Goal: Task Accomplishment & Management: Complete application form

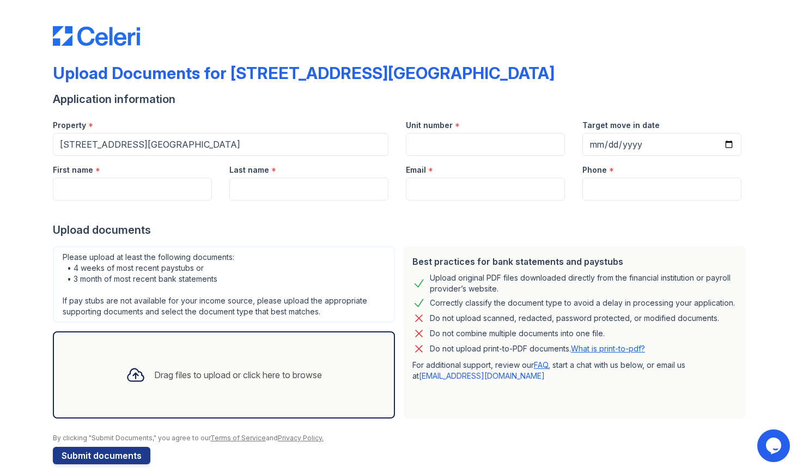
scroll to position [13, 0]
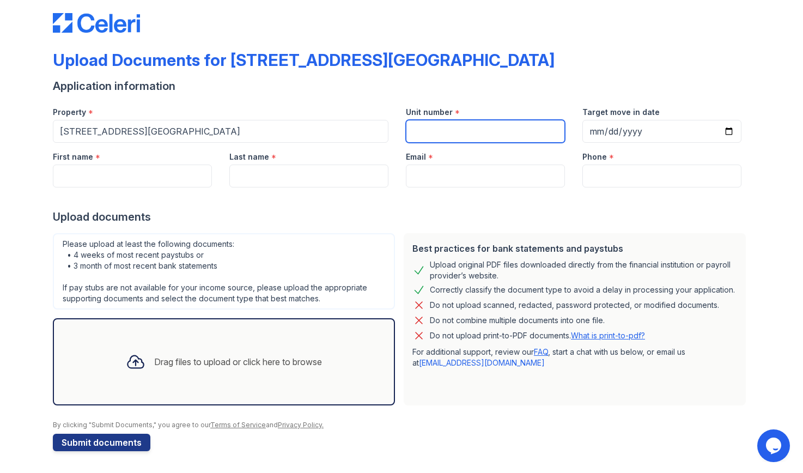
click at [483, 125] on input "Unit number" at bounding box center [485, 131] width 159 height 23
type input "418"
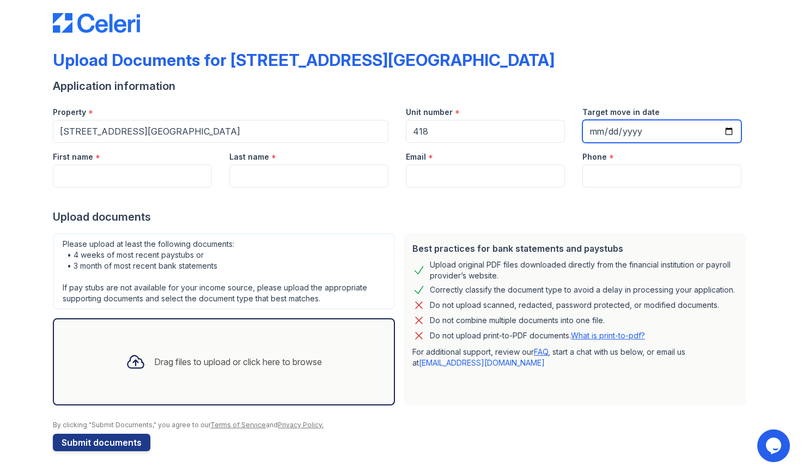
click at [731, 135] on input "Target move in date" at bounding box center [661, 131] width 159 height 23
type input "[DATE]"
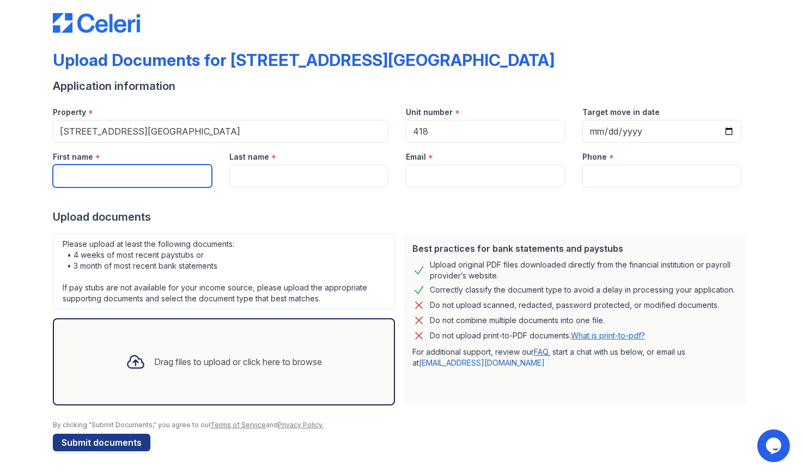
click at [161, 171] on input "First name" at bounding box center [132, 176] width 159 height 23
type input "[PERSON_NAME]"
type input "[EMAIL_ADDRESS][DOMAIN_NAME]"
type input "9088729570"
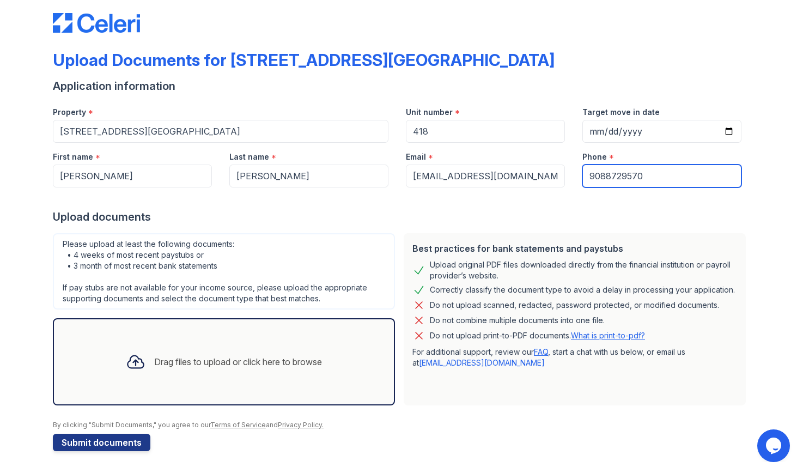
click at [605, 173] on input "9088729570" at bounding box center [661, 176] width 159 height 23
click at [184, 360] on div "Drag files to upload or click here to browse" at bounding box center [238, 361] width 168 height 13
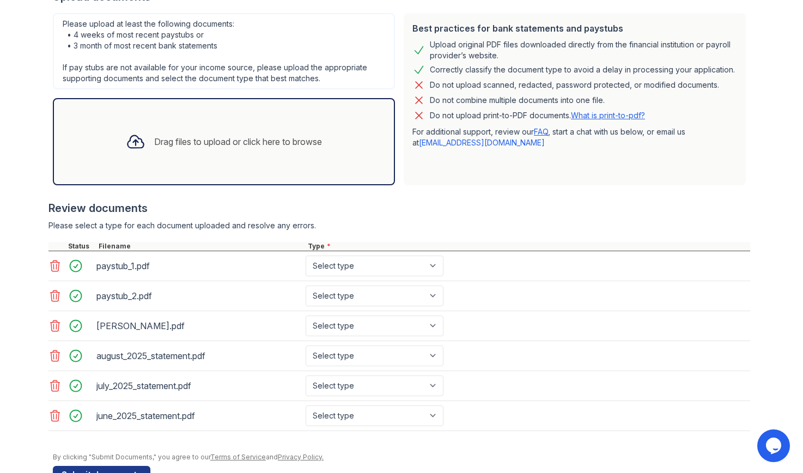
scroll to position [265, 0]
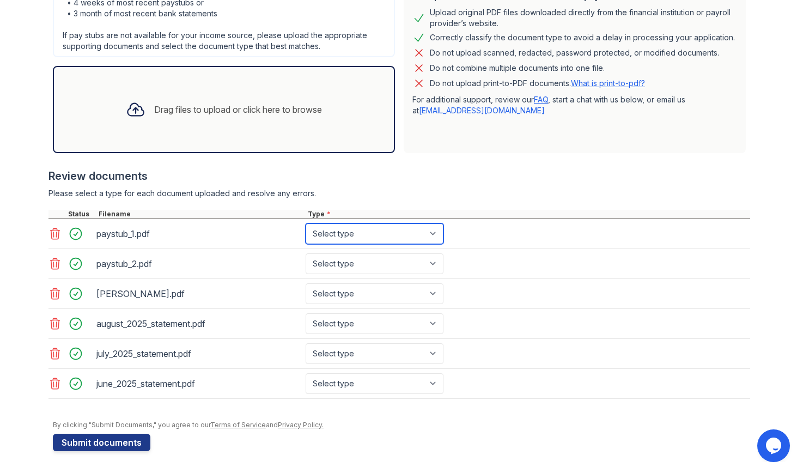
click at [410, 231] on select "Select type Paystub Bank Statement Offer Letter Tax Documents Benefit Award Let…" at bounding box center [375, 233] width 138 height 21
select select "paystub"
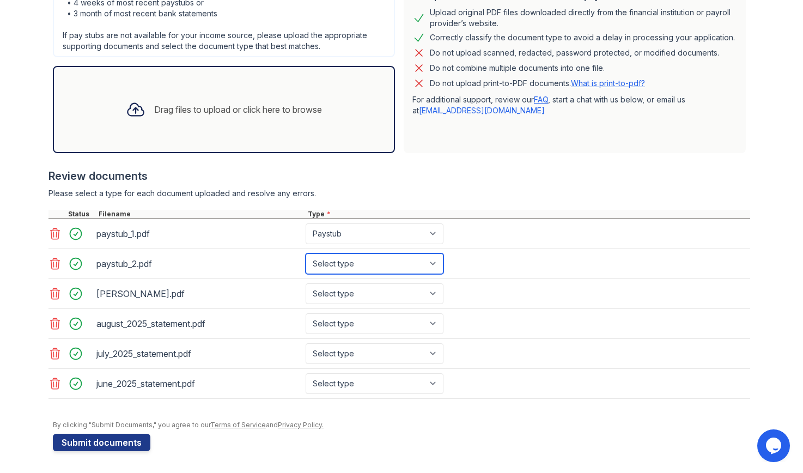
click at [408, 261] on select "Select type Paystub Bank Statement Offer Letter Tax Documents Benefit Award Let…" at bounding box center [375, 263] width 138 height 21
select select "paystub"
click at [401, 289] on select "Select type Paystub Bank Statement Offer Letter Tax Documents Benefit Award Let…" at bounding box center [375, 293] width 138 height 21
select select "offer_letter"
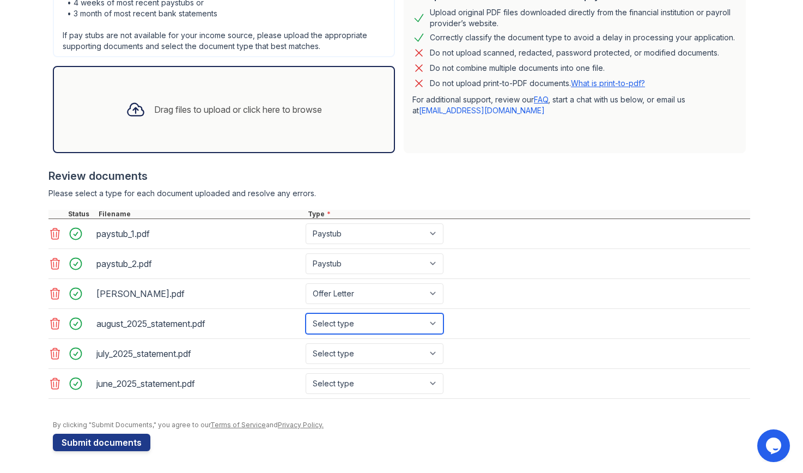
click at [393, 321] on select "Select type Paystub Bank Statement Offer Letter Tax Documents Benefit Award Let…" at bounding box center [375, 323] width 138 height 21
select select "bank_statement"
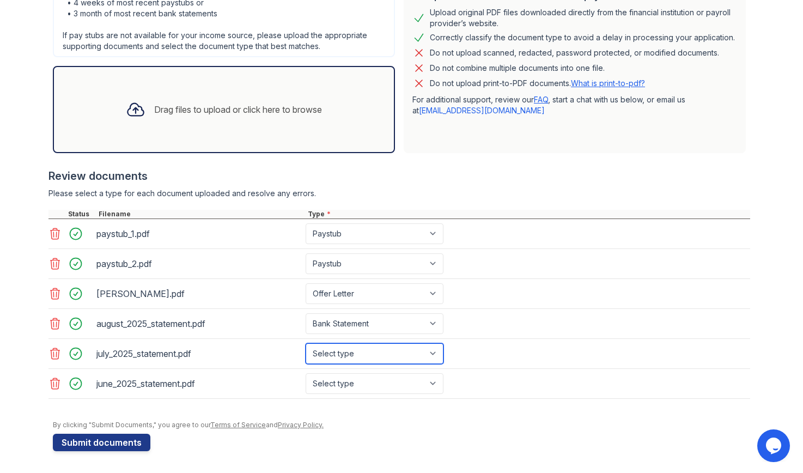
click at [395, 345] on select "Select type Paystub Bank Statement Offer Letter Tax Documents Benefit Award Let…" at bounding box center [375, 353] width 138 height 21
select select "bank_statement"
click at [390, 383] on select "Select type Paystub Bank Statement Offer Letter Tax Documents Benefit Award Let…" at bounding box center [375, 383] width 138 height 21
select select "bank_statement"
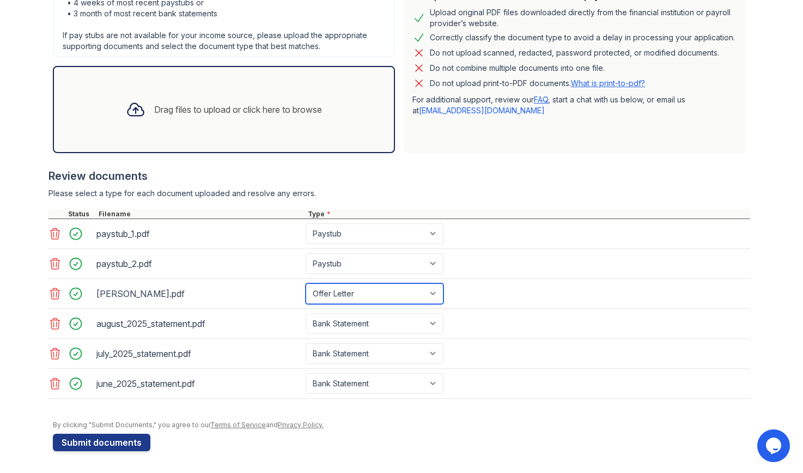
click at [331, 296] on select "Select type Paystub Bank Statement Offer Letter Tax Documents Benefit Award Let…" at bounding box center [375, 293] width 138 height 21
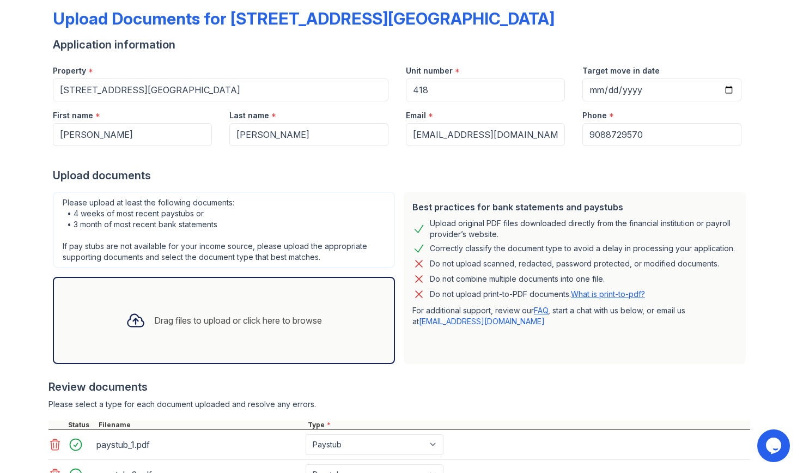
scroll to position [0, 0]
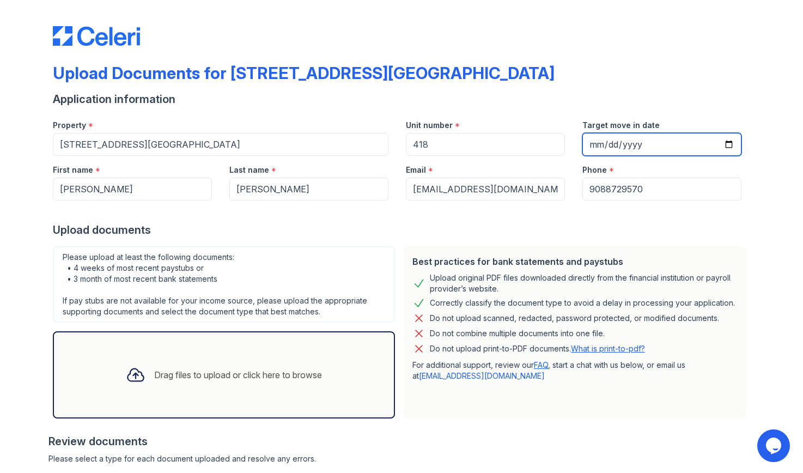
click at [601, 139] on input "[DATE]" at bounding box center [661, 144] width 159 height 23
click at [733, 143] on input "[DATE]" at bounding box center [661, 144] width 159 height 23
click at [644, 148] on input "[DATE]" at bounding box center [661, 144] width 159 height 23
click at [733, 143] on input "[DATE]" at bounding box center [661, 144] width 159 height 23
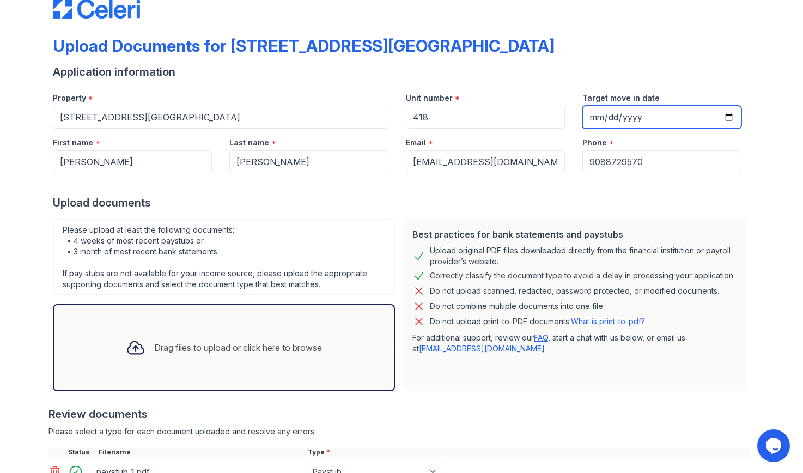
scroll to position [26, 0]
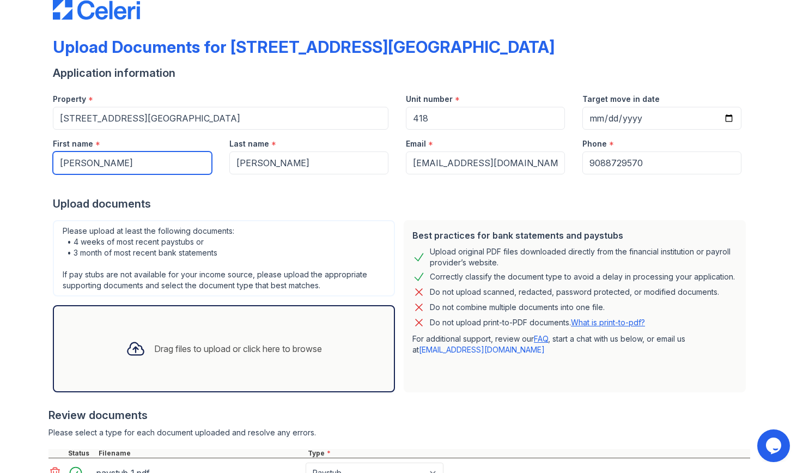
click at [174, 155] on input "[PERSON_NAME]" at bounding box center [132, 162] width 159 height 23
click at [316, 137] on div "Last name *" at bounding box center [308, 141] width 159 height 22
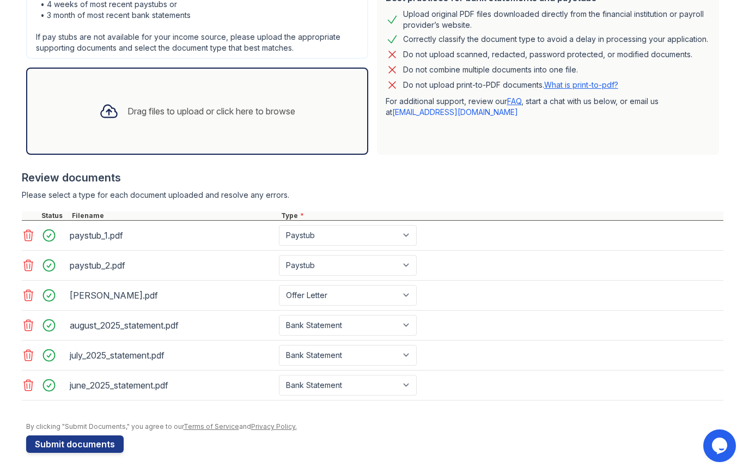
scroll to position [265, 0]
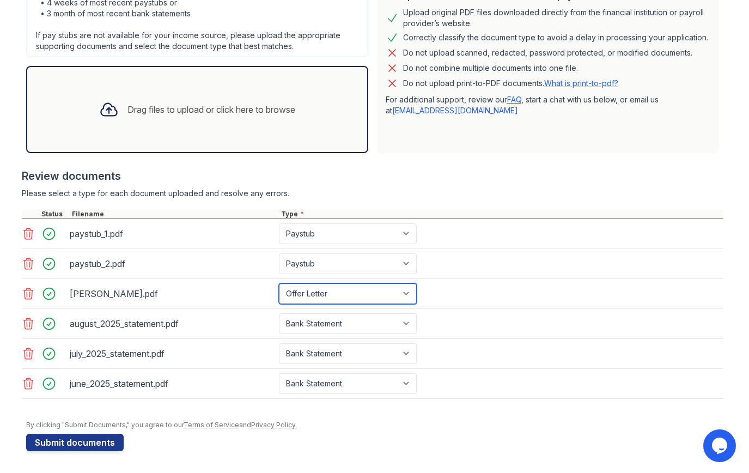
click at [330, 289] on select "Select type Paystub Bank Statement Offer Letter Tax Documents Benefit Award Let…" at bounding box center [348, 293] width 138 height 21
select select "other"
click at [451, 440] on form "Application information Property * [STREET_ADDRESS][GEOGRAPHIC_DATA] Unit numbe…" at bounding box center [374, 138] width 697 height 625
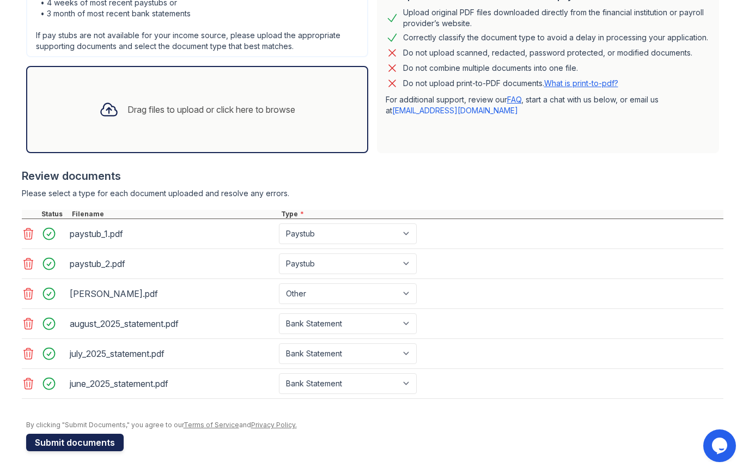
click at [104, 446] on button "Submit documents" at bounding box center [75, 442] width 98 height 17
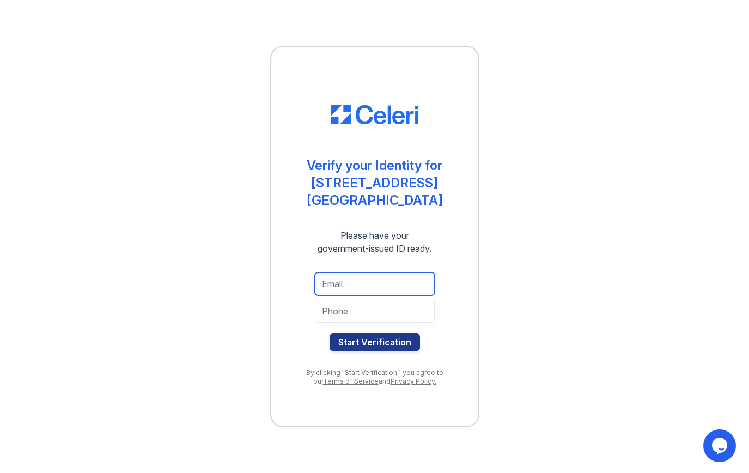
click at [338, 284] on input "email" at bounding box center [375, 283] width 120 height 23
type input "[EMAIL_ADDRESS][DOMAIN_NAME]"
click at [381, 313] on input "tel" at bounding box center [375, 311] width 120 height 23
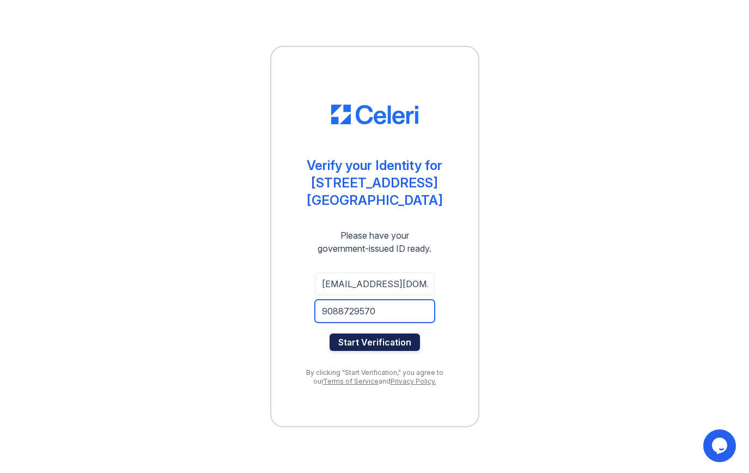
type input "9088729570"
click at [397, 344] on button "Start Verification" at bounding box center [375, 341] width 90 height 17
